Goal: Navigation & Orientation: Find specific page/section

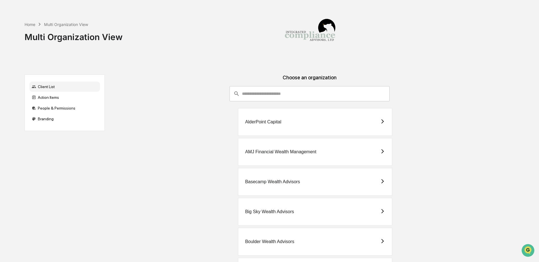
click at [296, 97] on input "consultant-dashboard__filter-organizations-search-bar" at bounding box center [316, 93] width 148 height 15
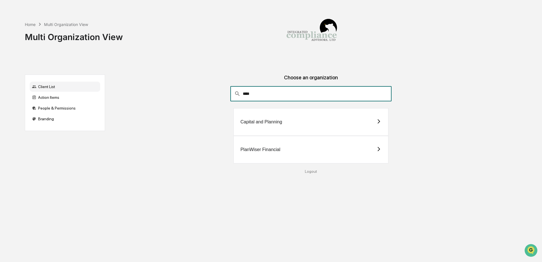
type input "****"
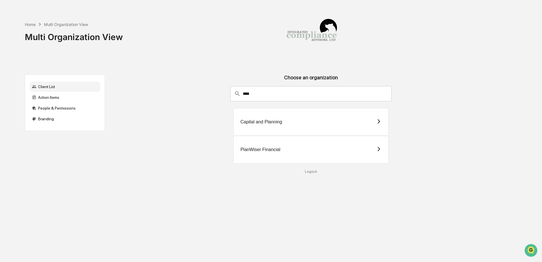
click at [293, 158] on div "PlanWiser Financial" at bounding box center [311, 150] width 155 height 28
